Goal: Find specific page/section: Find specific page/section

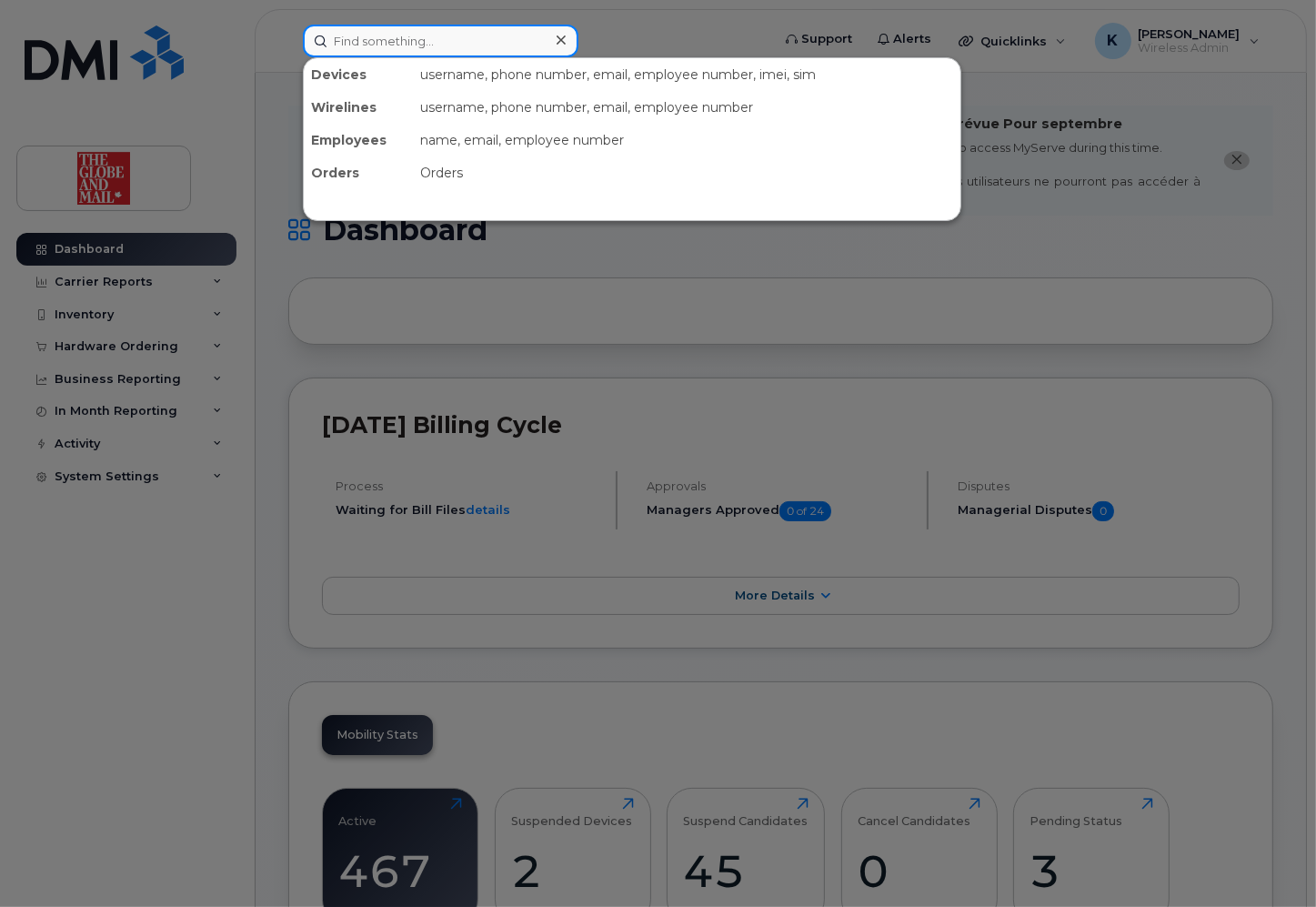
click at [426, 48] on input at bounding box center [440, 40] width 276 height 33
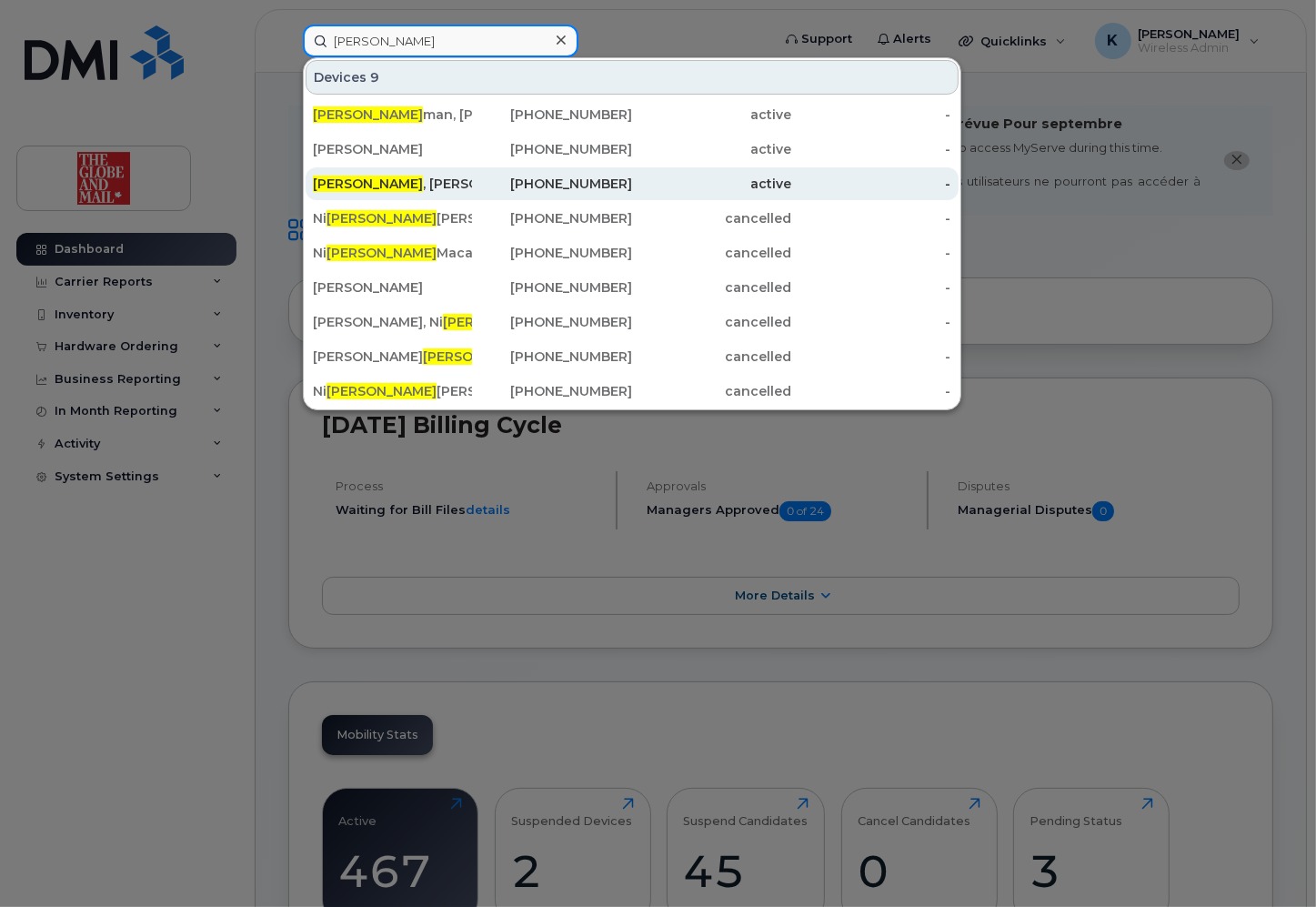
type input "cole"
click at [387, 181] on div "Cole , Janine" at bounding box center [393, 183] width 159 height 18
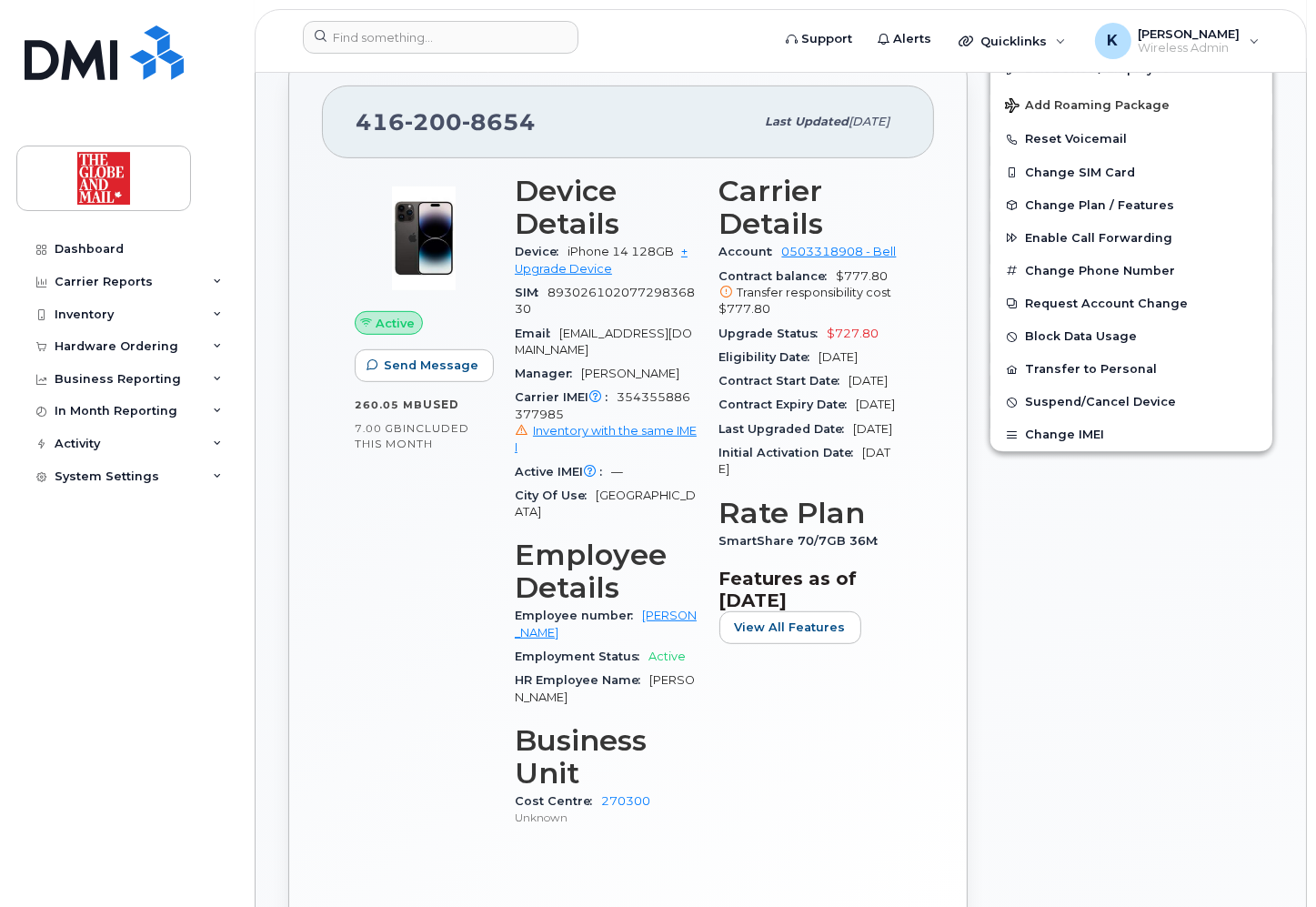
scroll to position [583, 0]
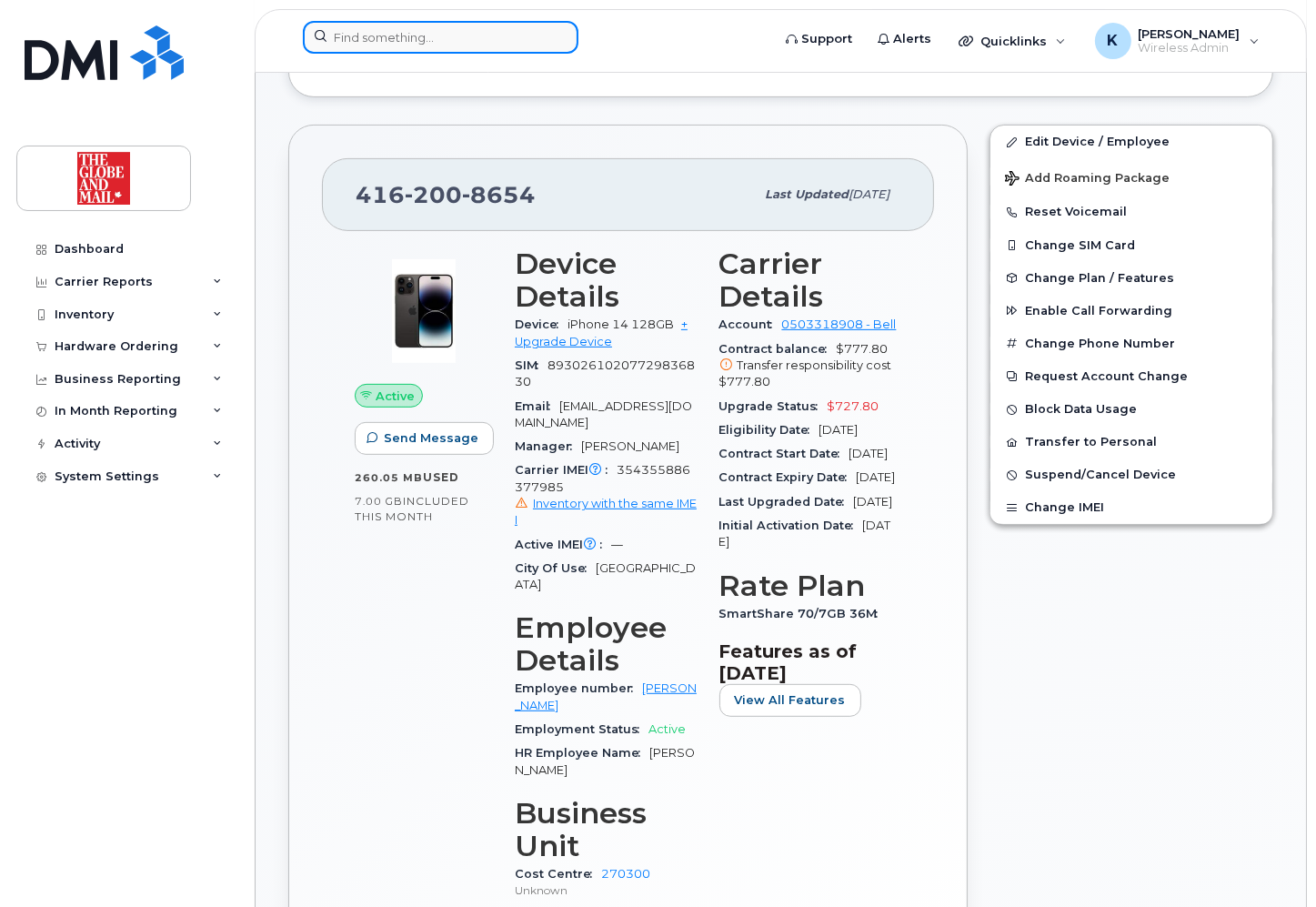
click at [477, 35] on input at bounding box center [440, 36] width 276 height 33
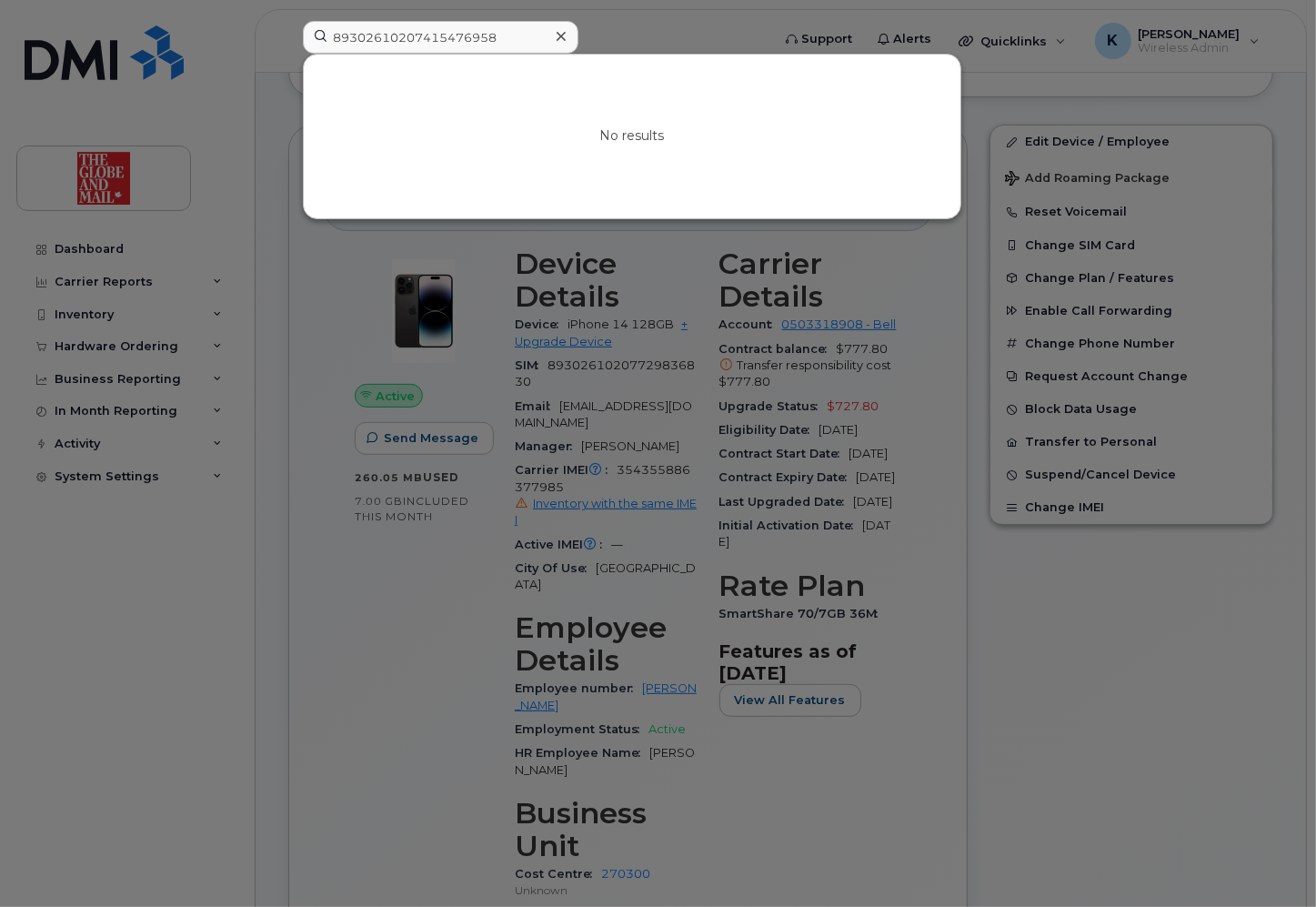
click at [945, 645] on div at bounding box center [658, 454] width 1316 height 907
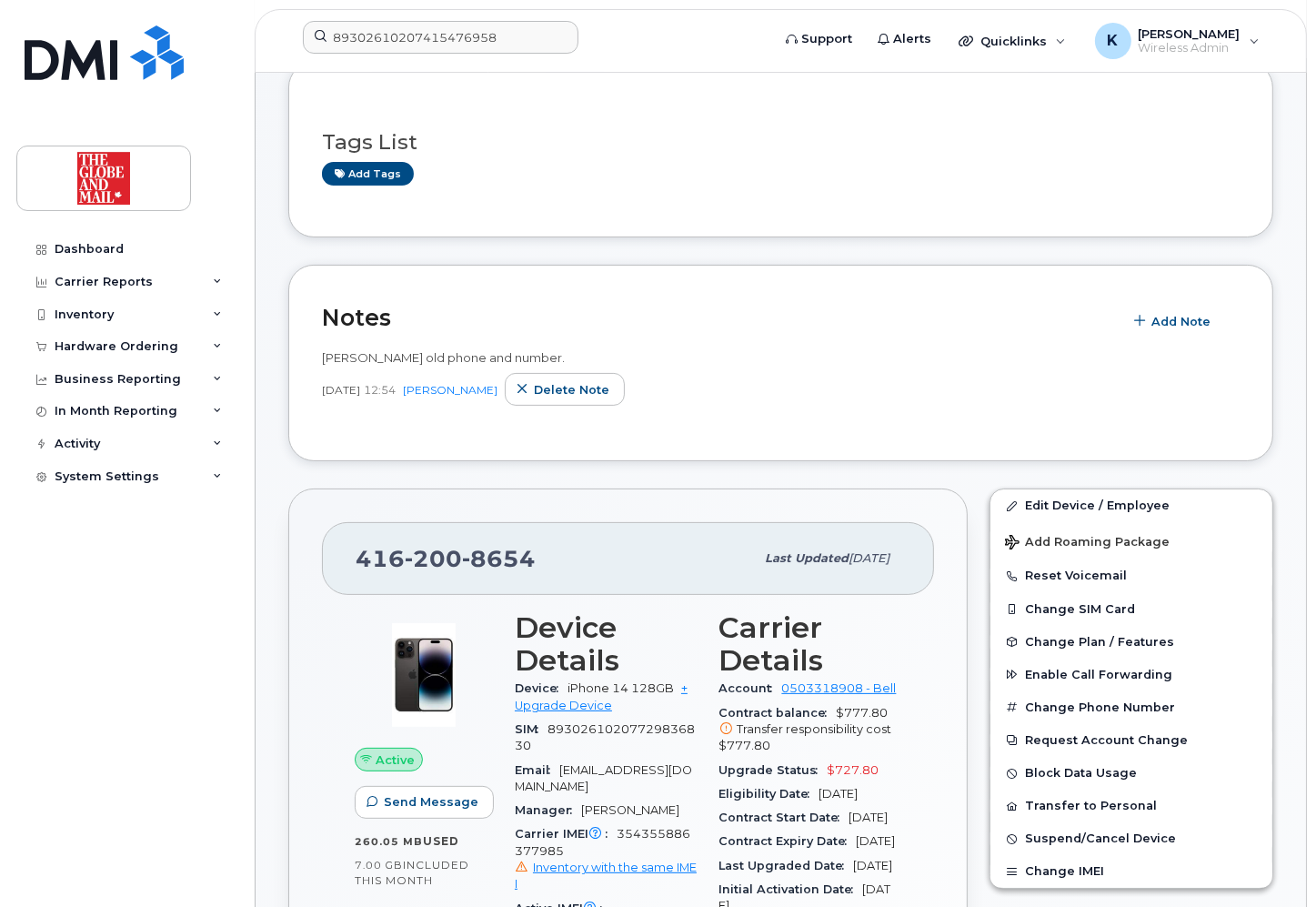
scroll to position [0, 0]
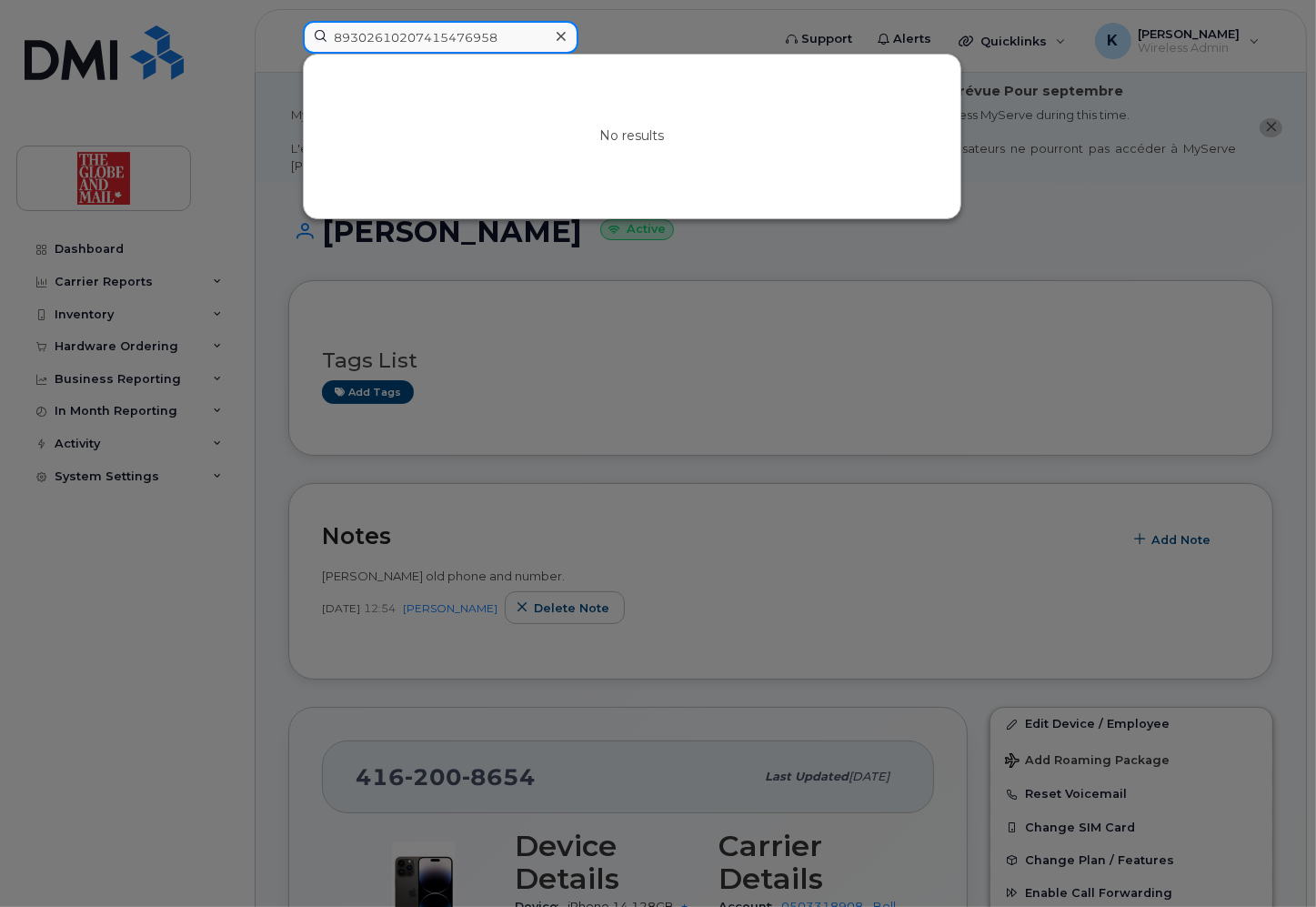
drag, startPoint x: 501, startPoint y: 38, endPoint x: 309, endPoint y: 40, distance: 192.0
click at [309, 40] on input "89302610207415476958" at bounding box center [440, 36] width 276 height 33
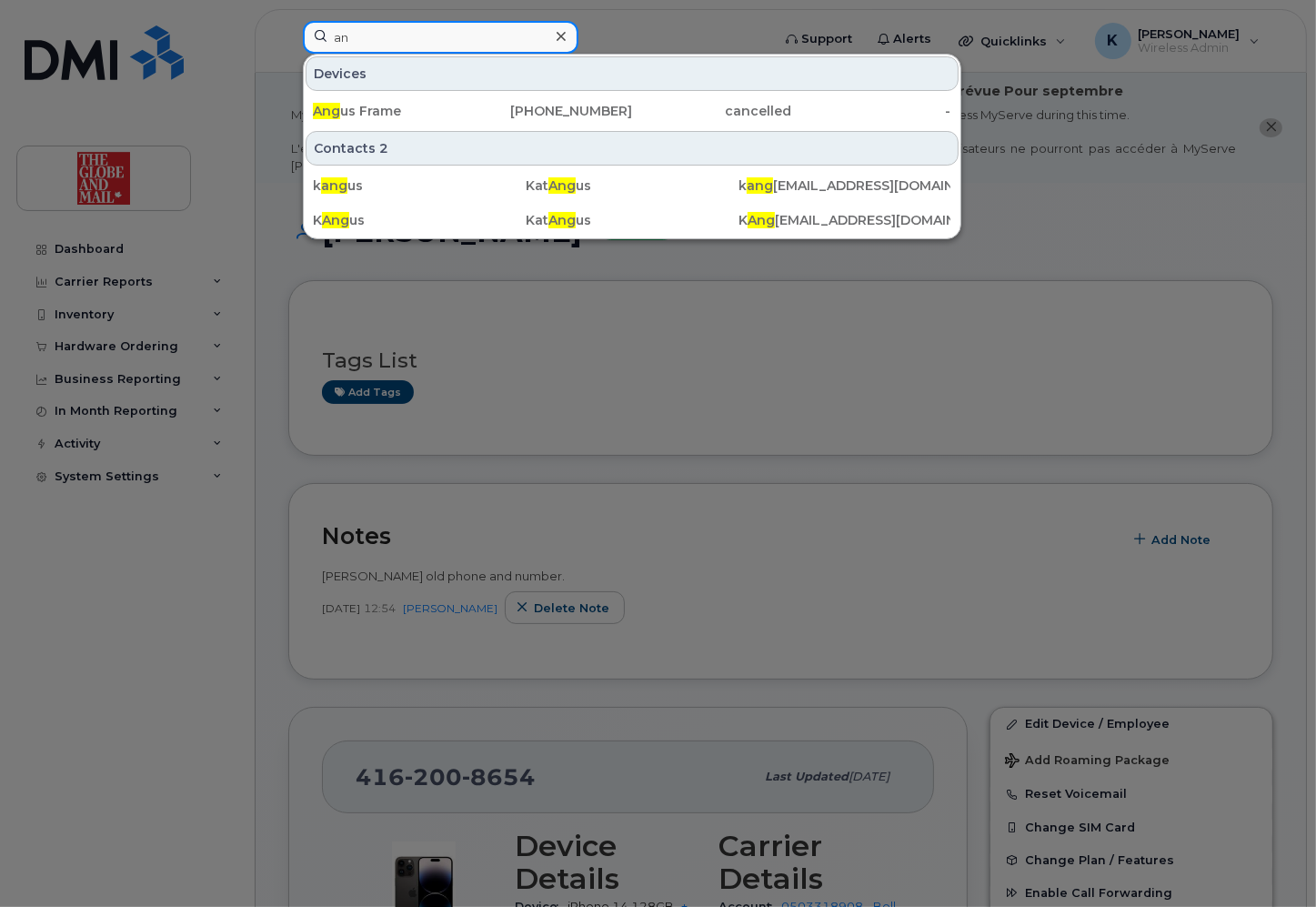
type input "a"
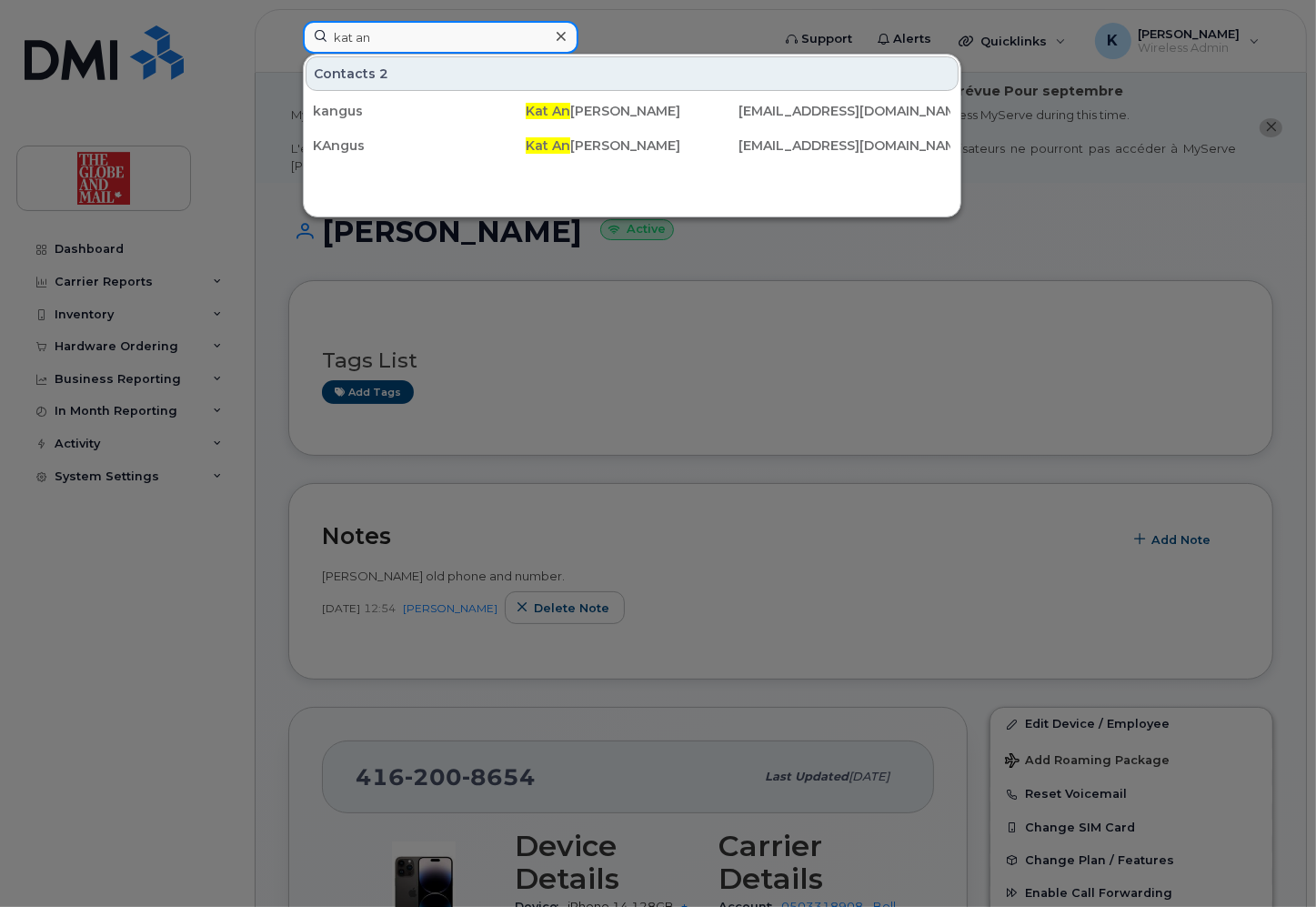
type input "kat an"
click at [684, 389] on div at bounding box center [658, 454] width 1316 height 907
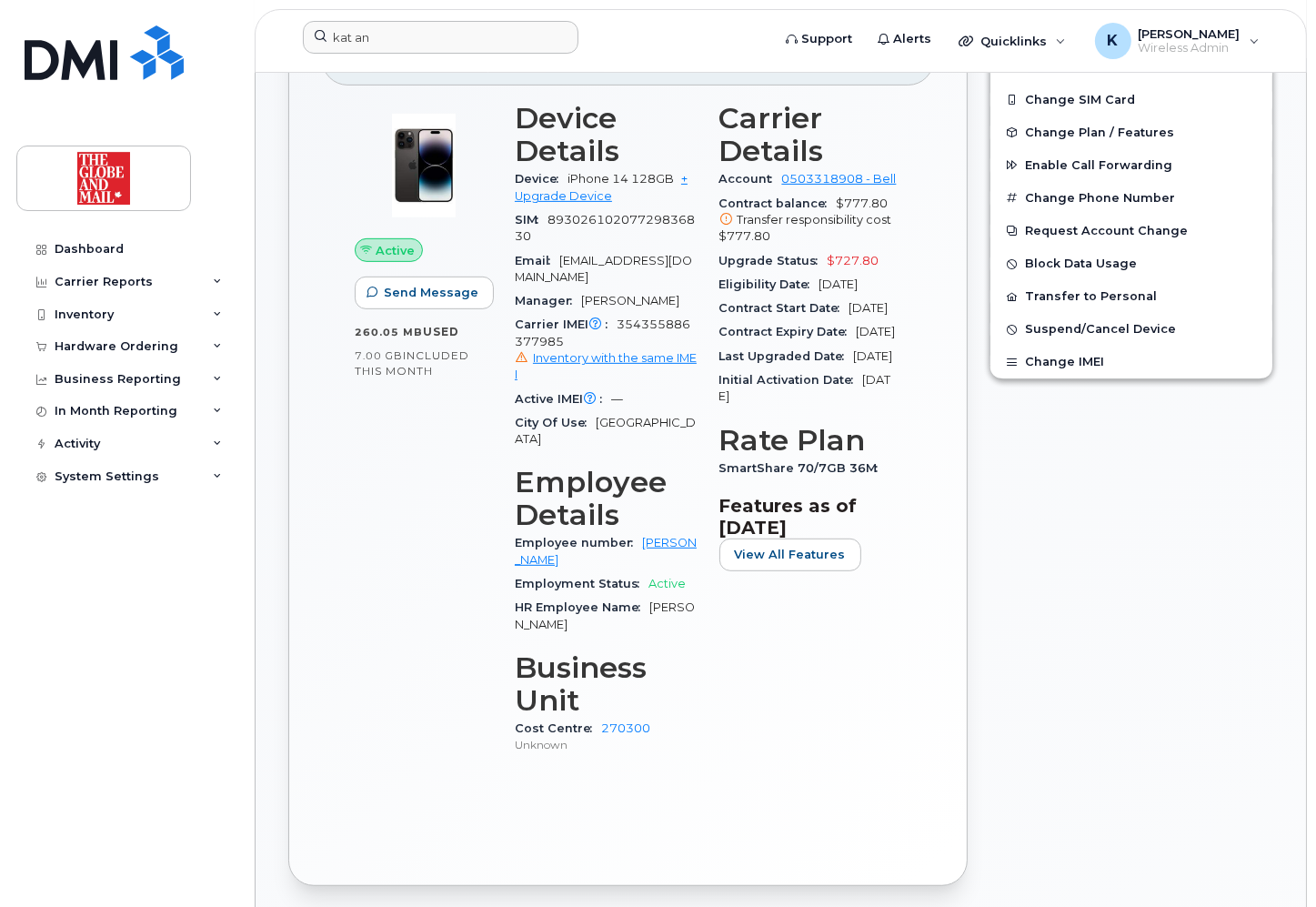
scroll to position [510, 0]
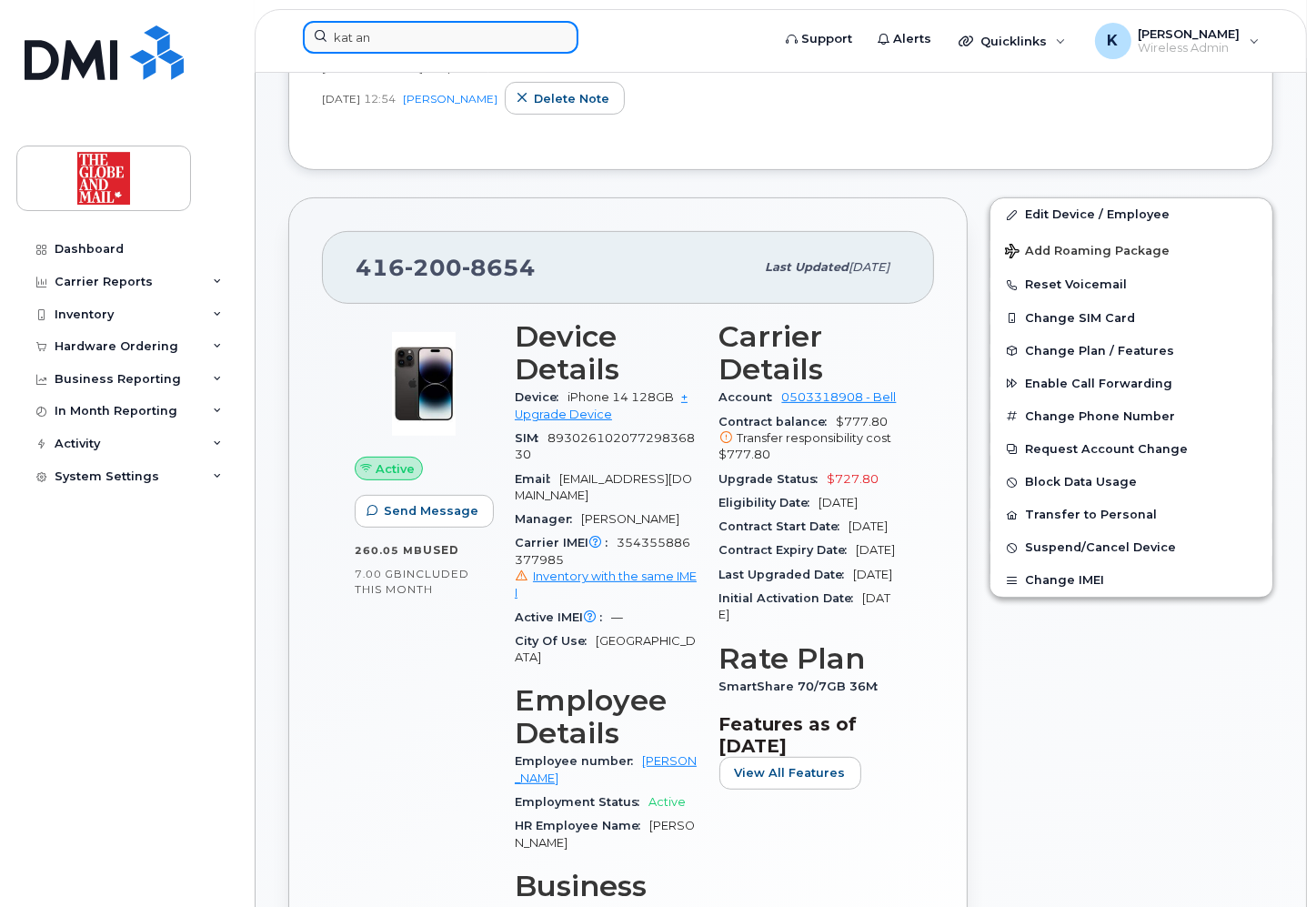
click at [410, 41] on input "kat an" at bounding box center [440, 36] width 276 height 33
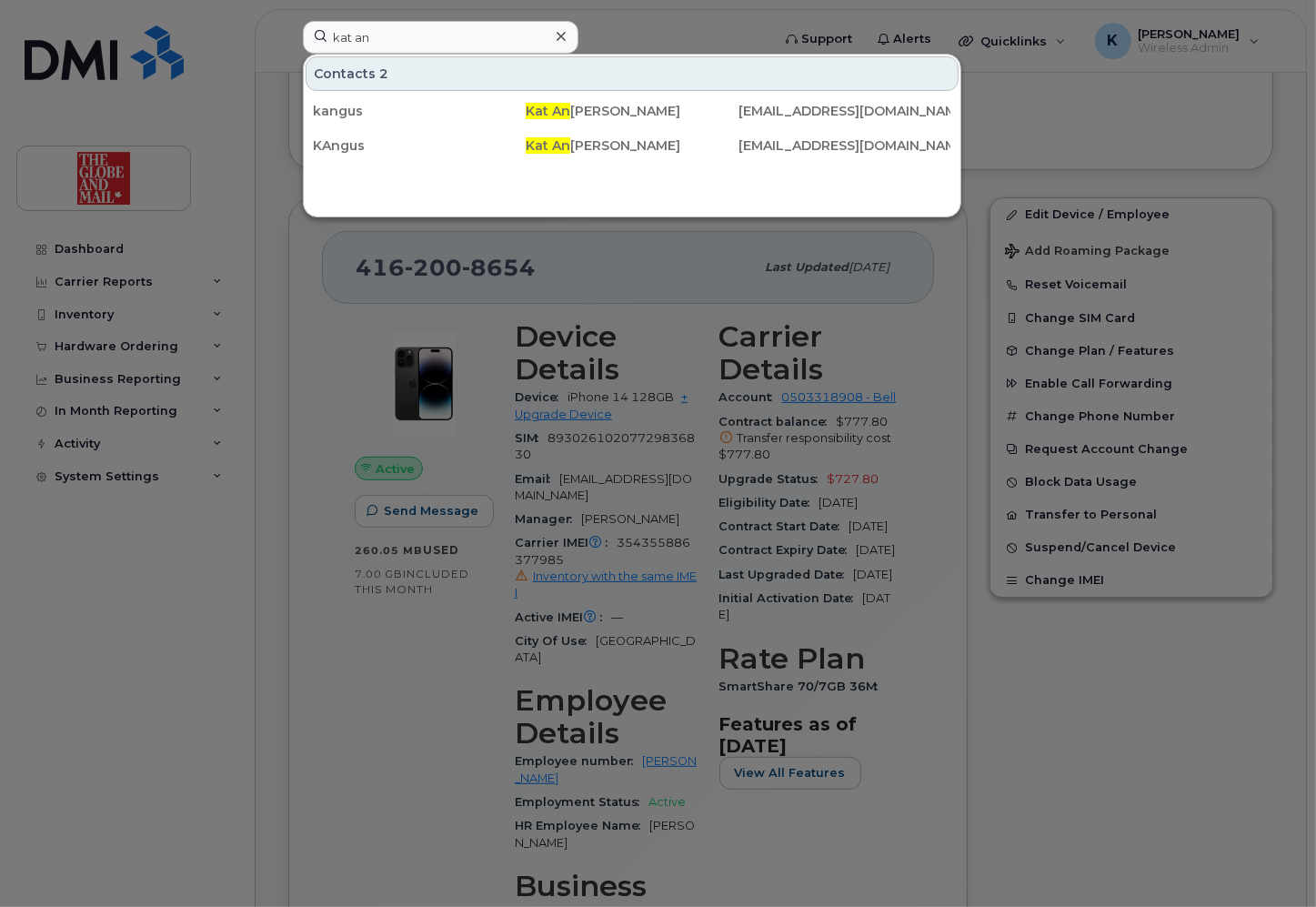
click at [671, 29] on div at bounding box center [658, 454] width 1316 height 907
drag, startPoint x: 386, startPoint y: 39, endPoint x: 305, endPoint y: 32, distance: 81.3
click at [305, 32] on input "kat an" at bounding box center [440, 36] width 276 height 33
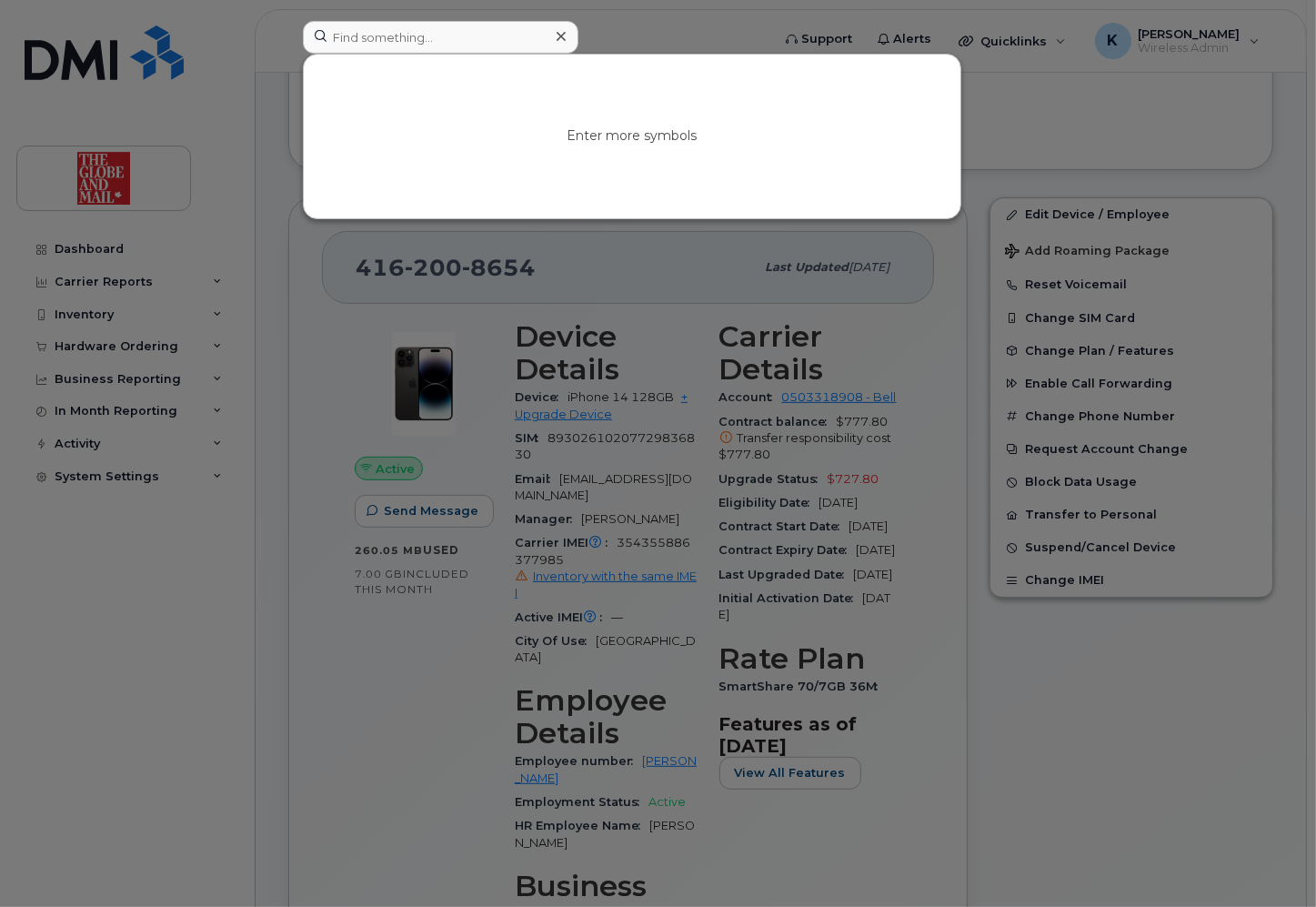
click at [673, 26] on div at bounding box center [658, 454] width 1316 height 907
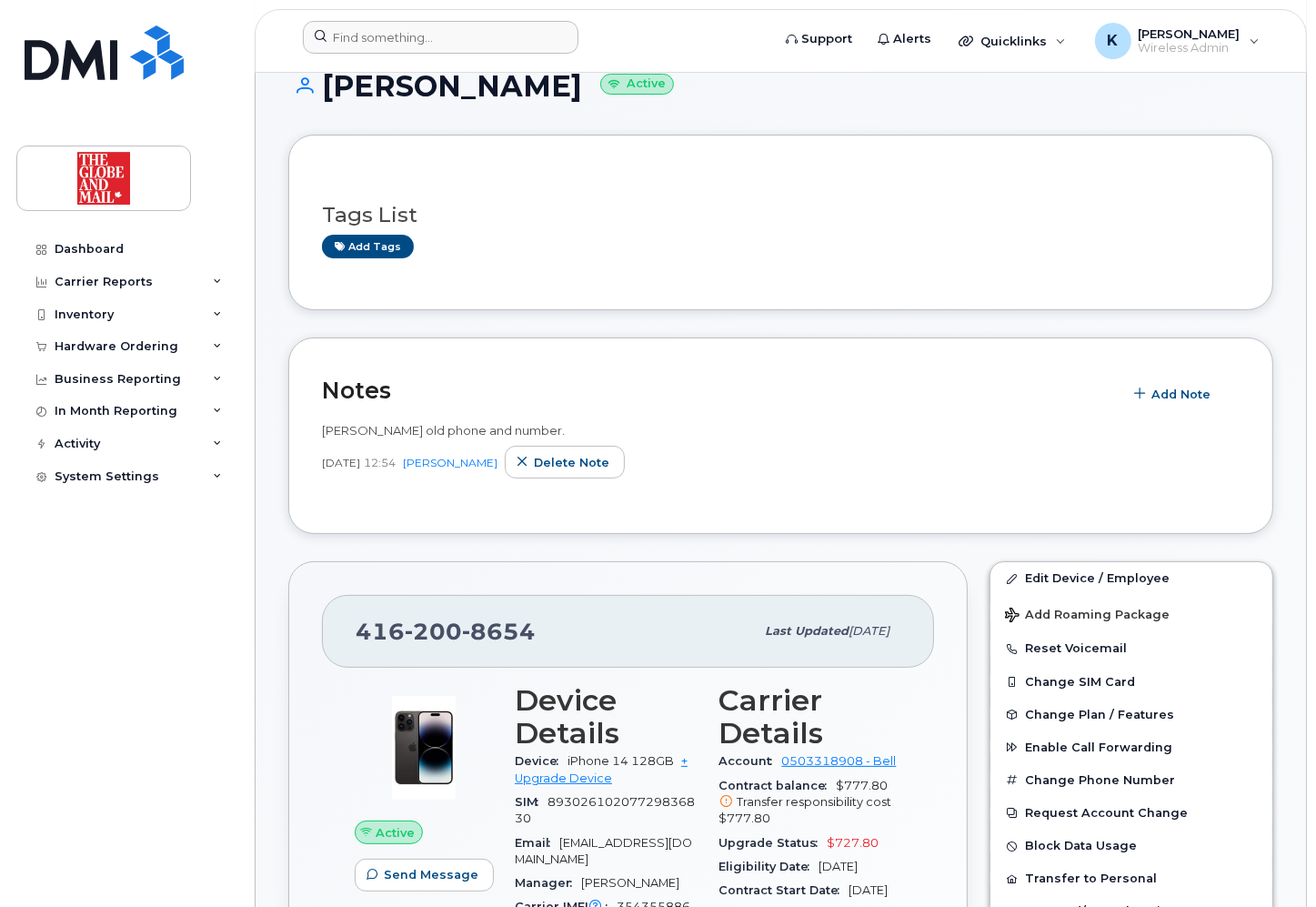
scroll to position [0, 0]
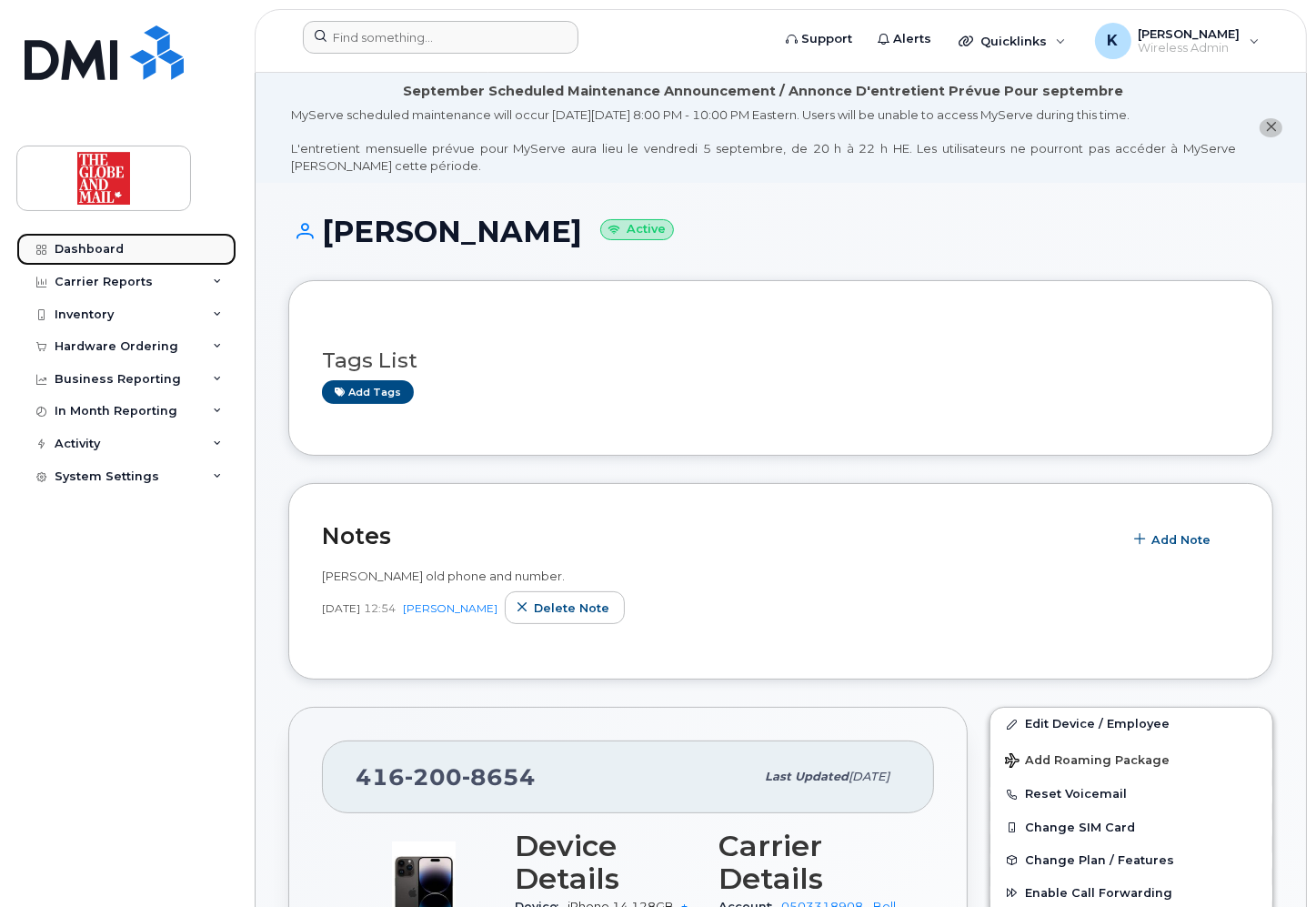
click at [98, 247] on div "Dashboard" at bounding box center [89, 250] width 69 height 15
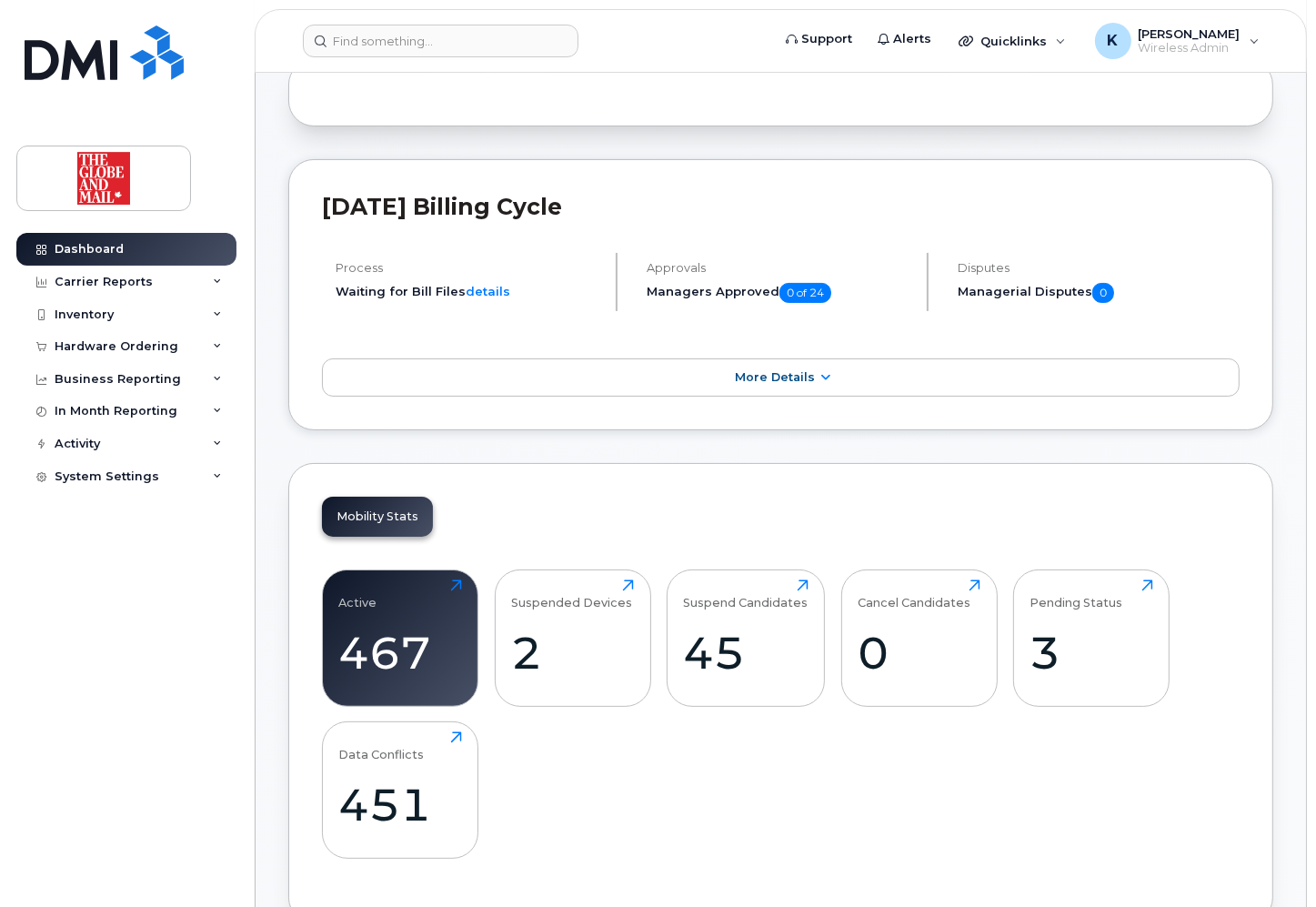
scroll to position [291, 0]
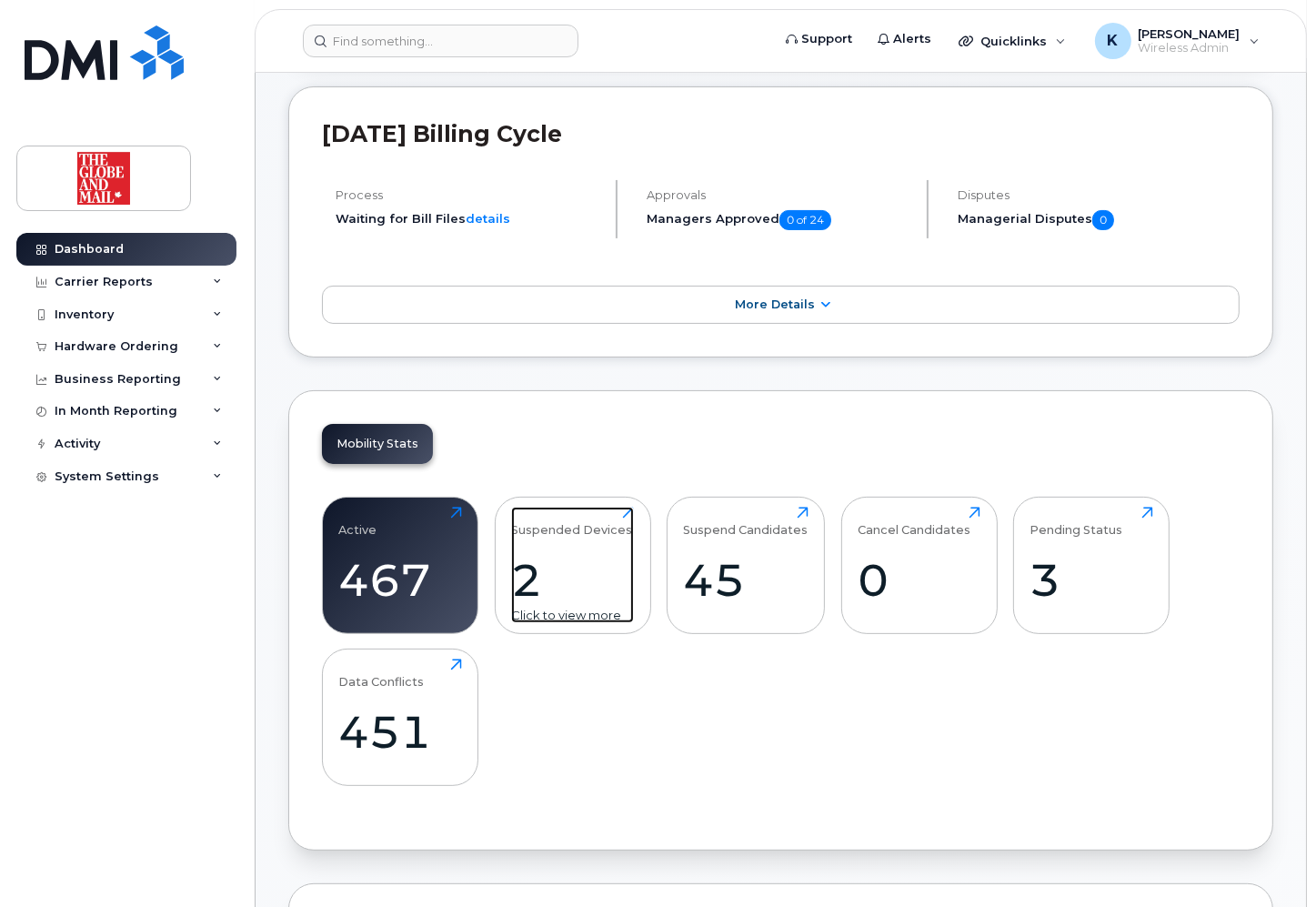
click at [565, 537] on div "Suspended Devices" at bounding box center [571, 522] width 121 height 30
